Goal: Information Seeking & Learning: Learn about a topic

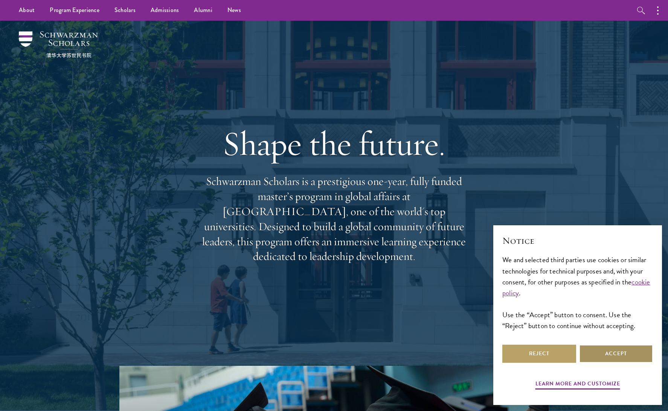
click at [633, 355] on button "Accept" at bounding box center [616, 354] width 74 height 18
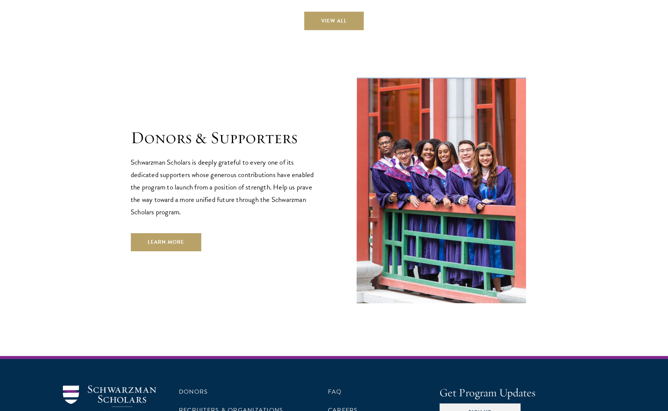
scroll to position [2221, 0]
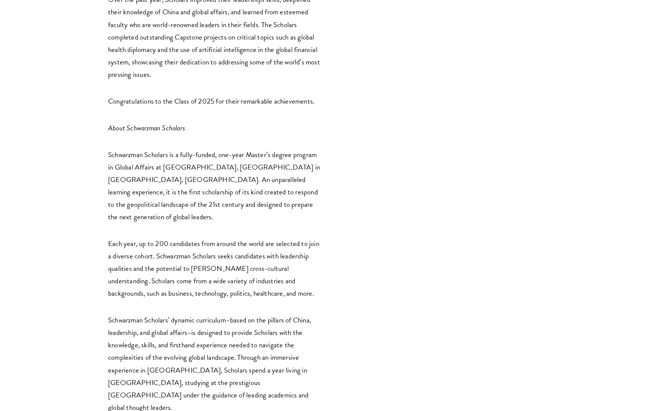
scroll to position [1130, 0]
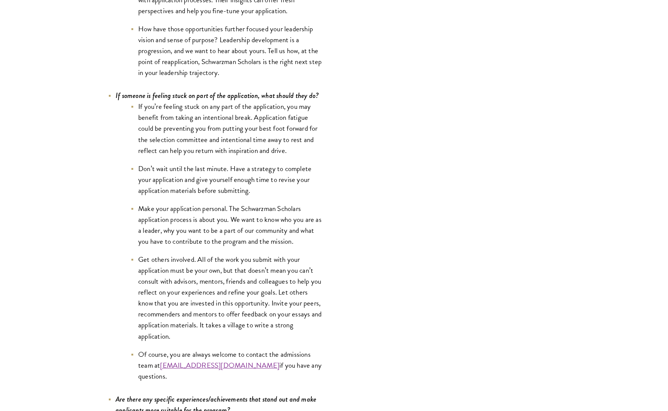
scroll to position [3012, 0]
